Goal: Information Seeking & Learning: Learn about a topic

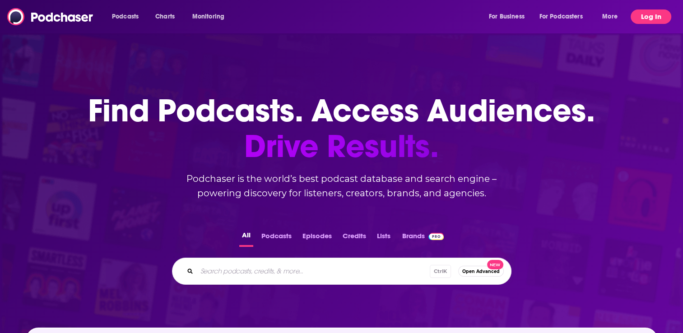
click at [659, 11] on button "Log In" at bounding box center [651, 16] width 41 height 14
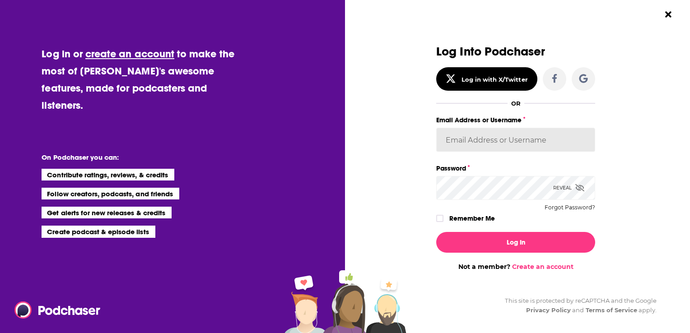
click at [453, 133] on input "Email Address or Username" at bounding box center [515, 140] width 159 height 24
paste input "Penguin_portfolio"
type input "Penguin_portfolio"
click at [440, 225] on div "Log In Not a member? Create an account" at bounding box center [515, 248] width 159 height 46
click at [439, 217] on icon "Dialog" at bounding box center [439, 218] width 5 height 5
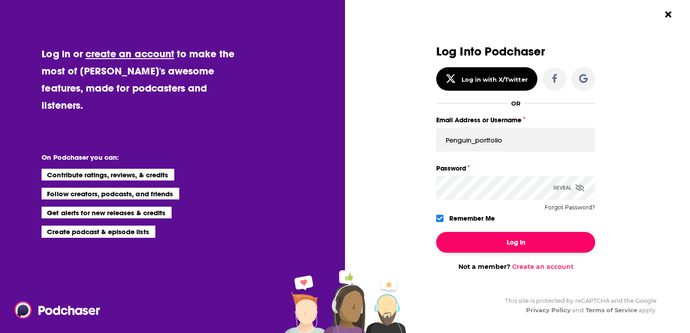
click at [480, 247] on button "Log In" at bounding box center [515, 242] width 159 height 21
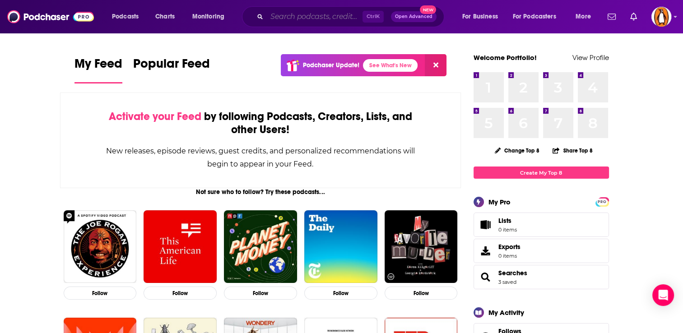
click at [294, 16] on input "Search podcasts, credits, & more..." at bounding box center [315, 16] width 96 height 14
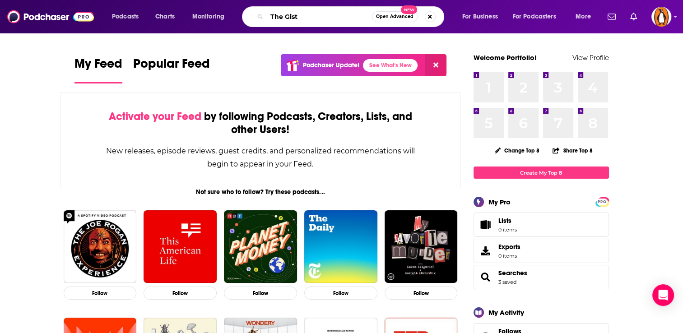
type input "The Gist"
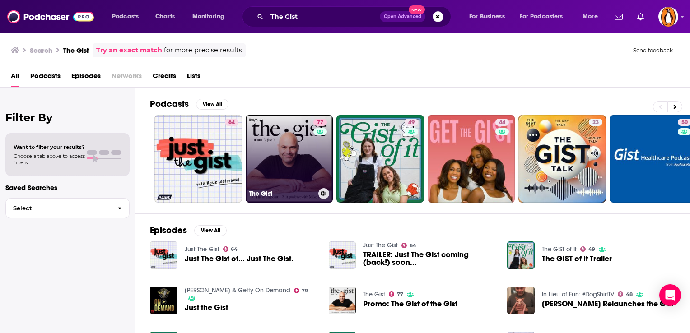
click at [270, 169] on link "77 The Gist" at bounding box center [290, 159] width 88 height 88
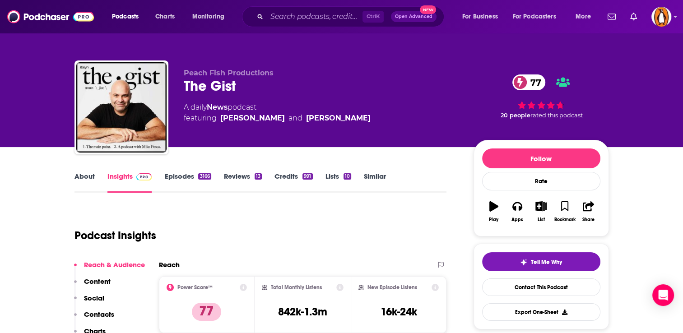
scroll to position [130, 0]
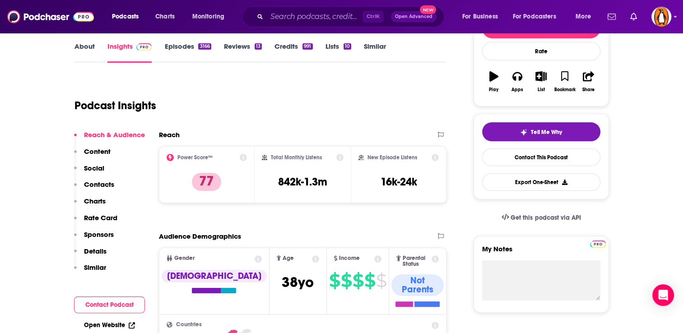
click at [87, 41] on div "About Insights Episodes 3166 Reviews 13 Credits 991 Lists 10 Similar" at bounding box center [261, 52] width 373 height 22
click at [89, 46] on link "About" at bounding box center [85, 52] width 20 height 21
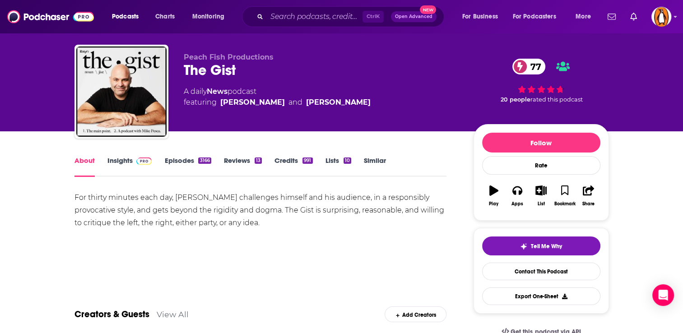
scroll to position [15, 0]
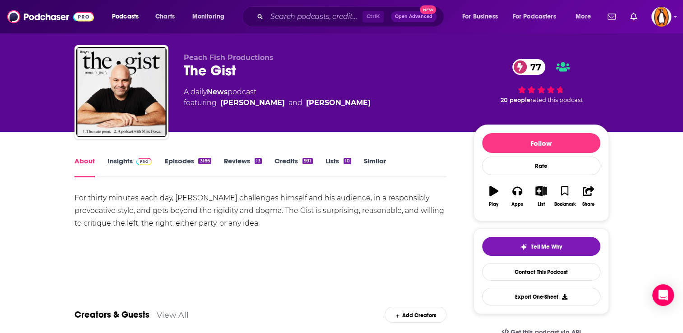
click at [177, 163] on link "Episodes 3166" at bounding box center [187, 167] width 47 height 21
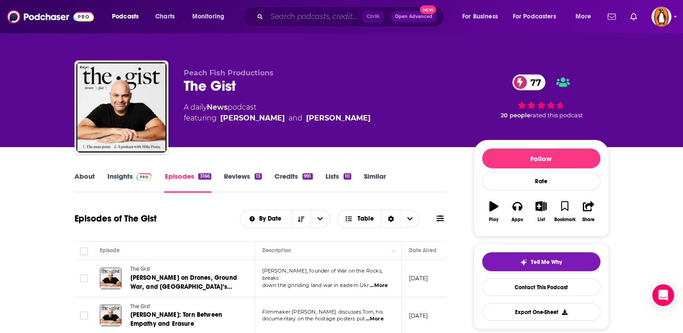
click at [331, 14] on input "Search podcasts, credits, & more..." at bounding box center [315, 16] width 96 height 14
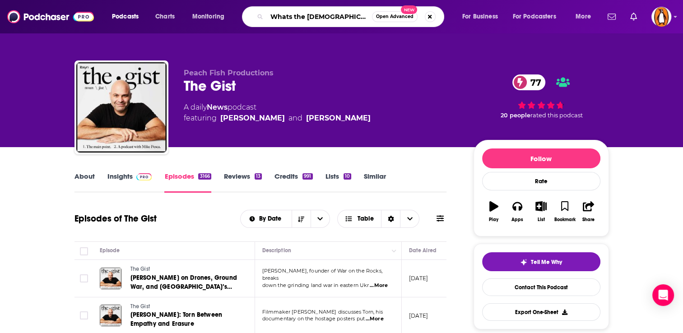
type input "Whats the Juice"
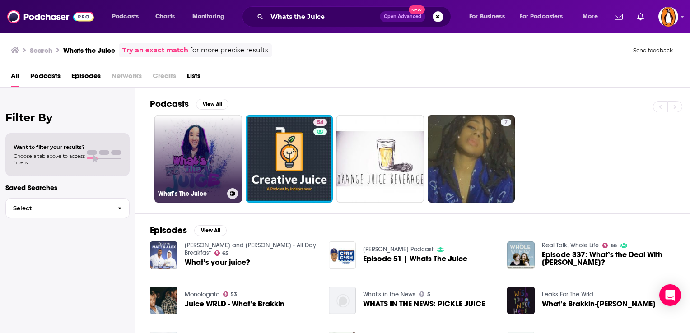
click at [206, 160] on link "What’s The Juice" at bounding box center [198, 159] width 88 height 88
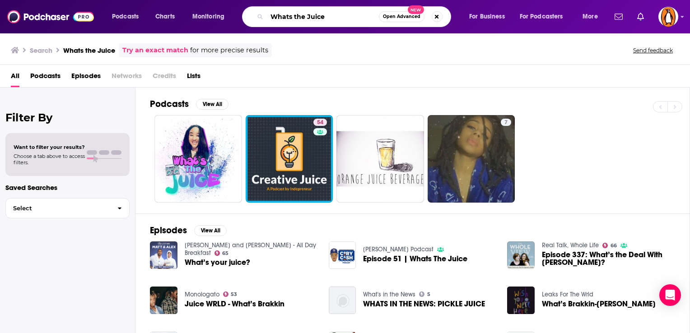
click at [289, 20] on input "Whats the Juice" at bounding box center [323, 16] width 112 height 14
type input "What's the Juice"
